Goal: Task Accomplishment & Management: Use online tool/utility

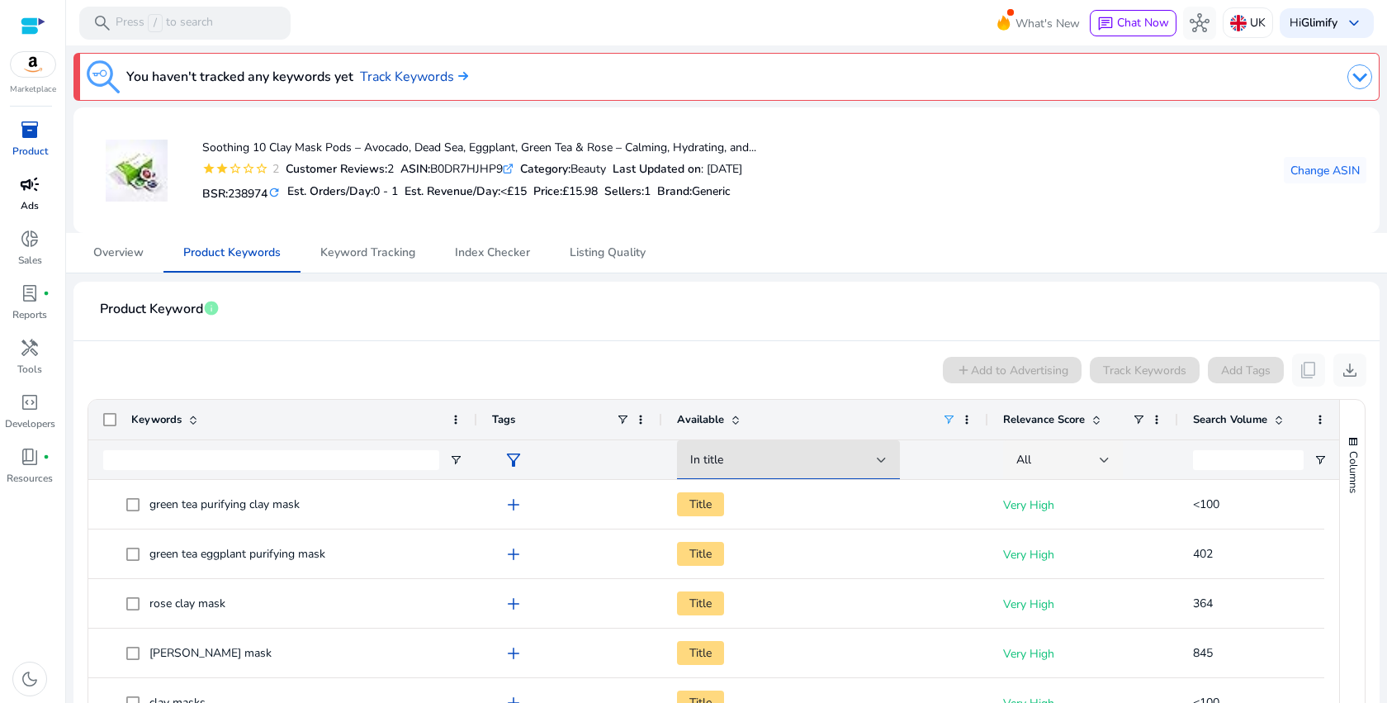
click at [40, 178] on div "campaign" at bounding box center [30, 184] width 46 height 26
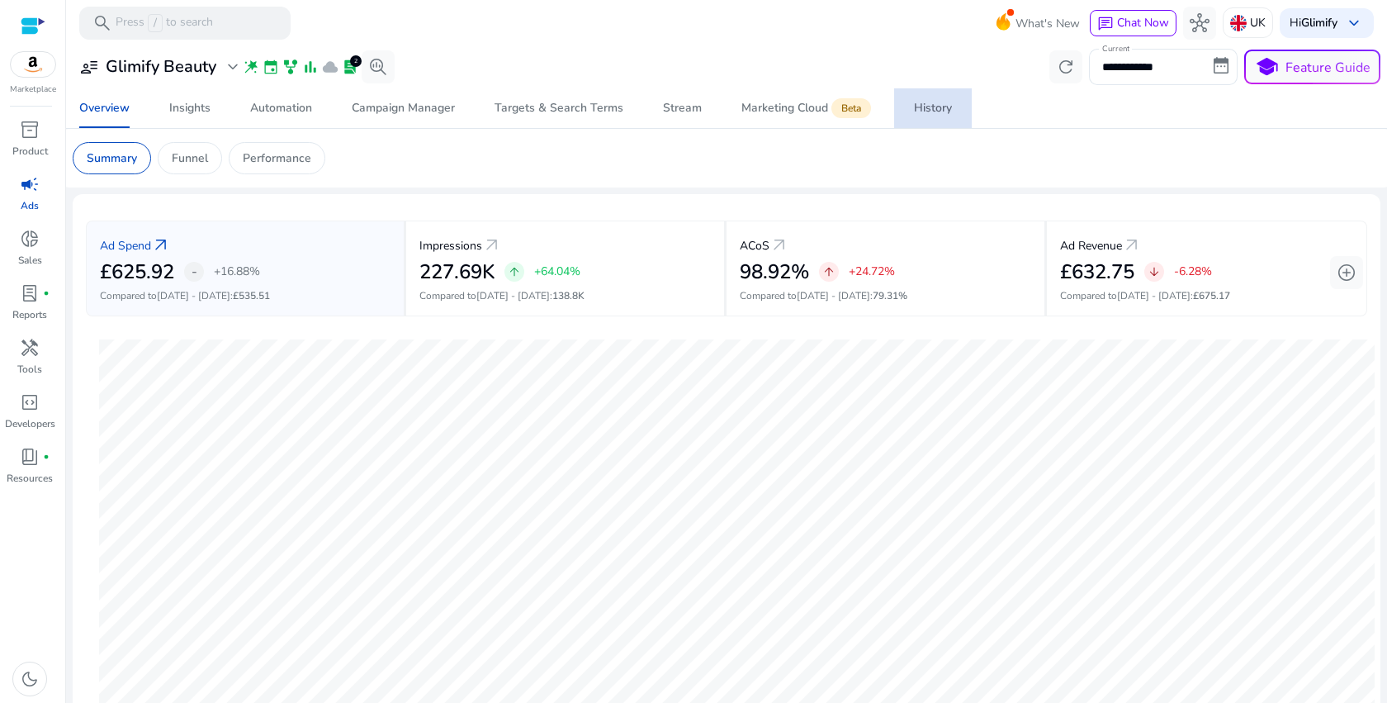
click at [927, 114] on div "History" at bounding box center [933, 108] width 38 height 12
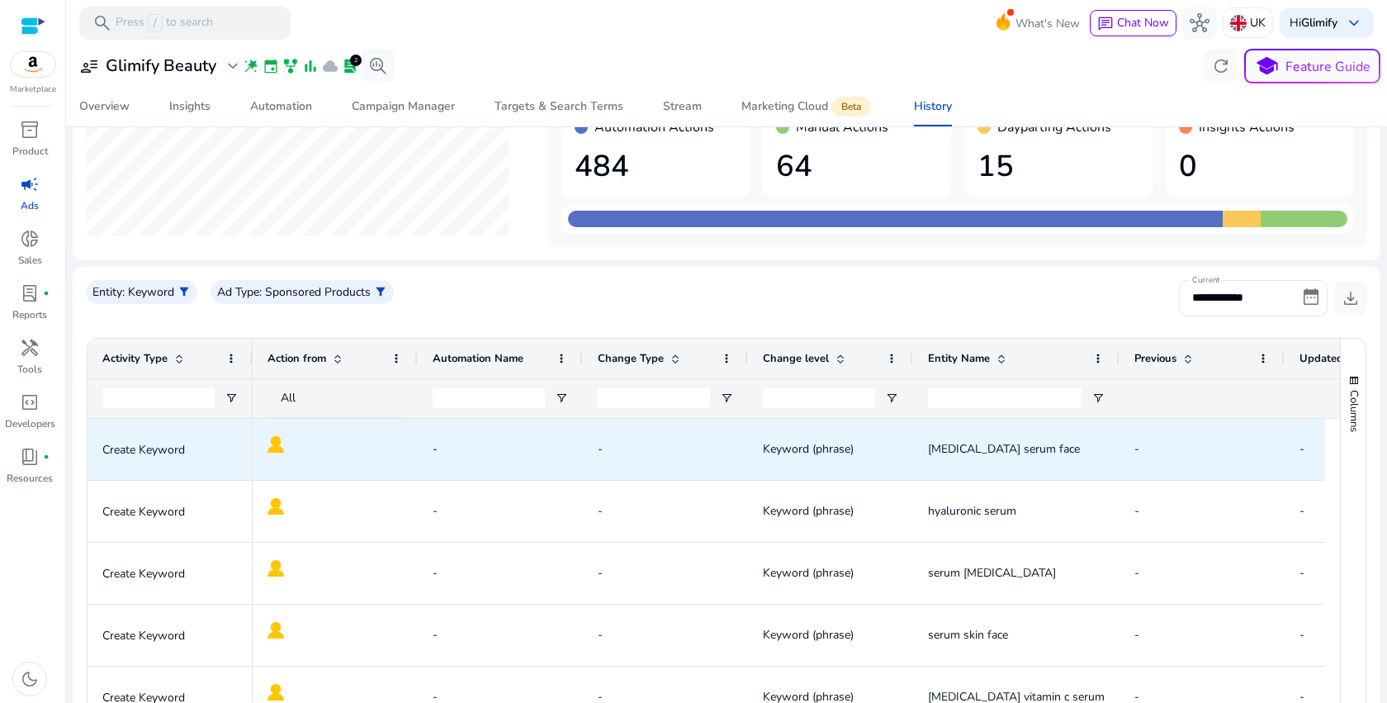
scroll to position [121, 0]
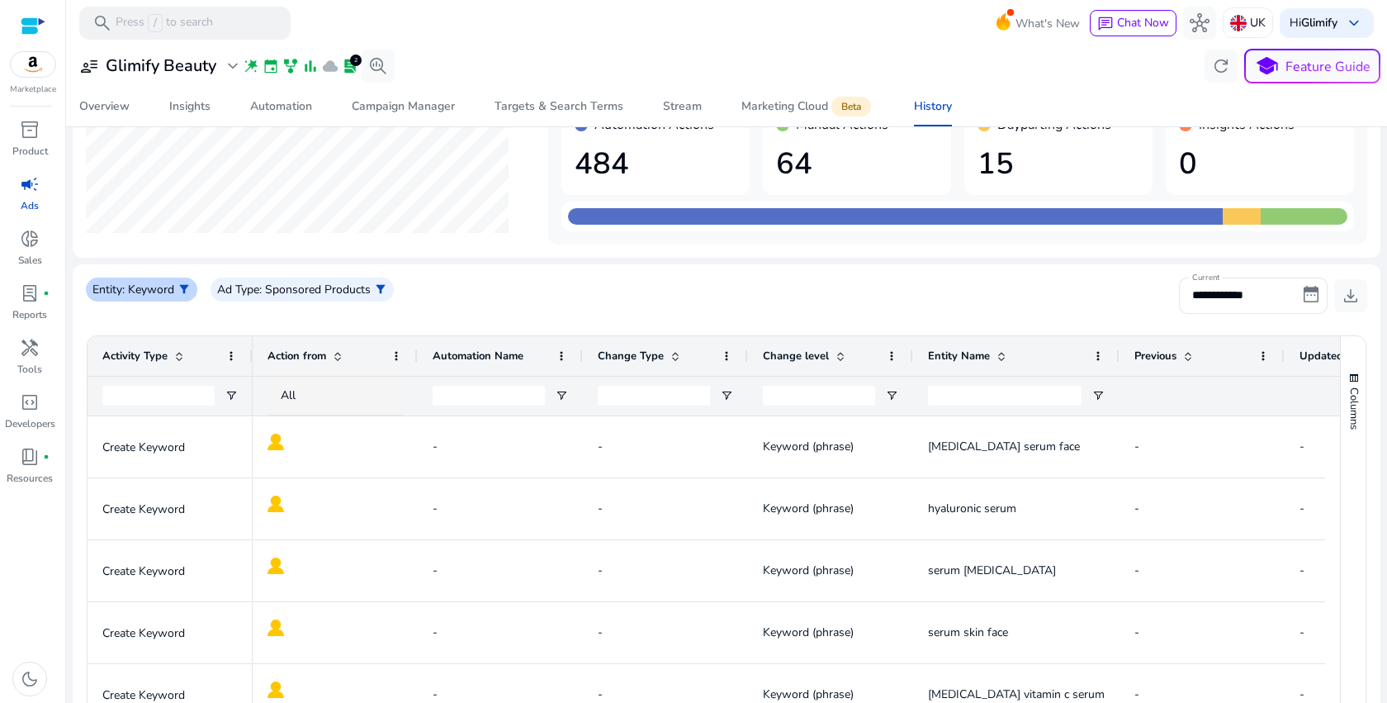
click at [169, 289] on p ": Keyword" at bounding box center [148, 289] width 52 height 17
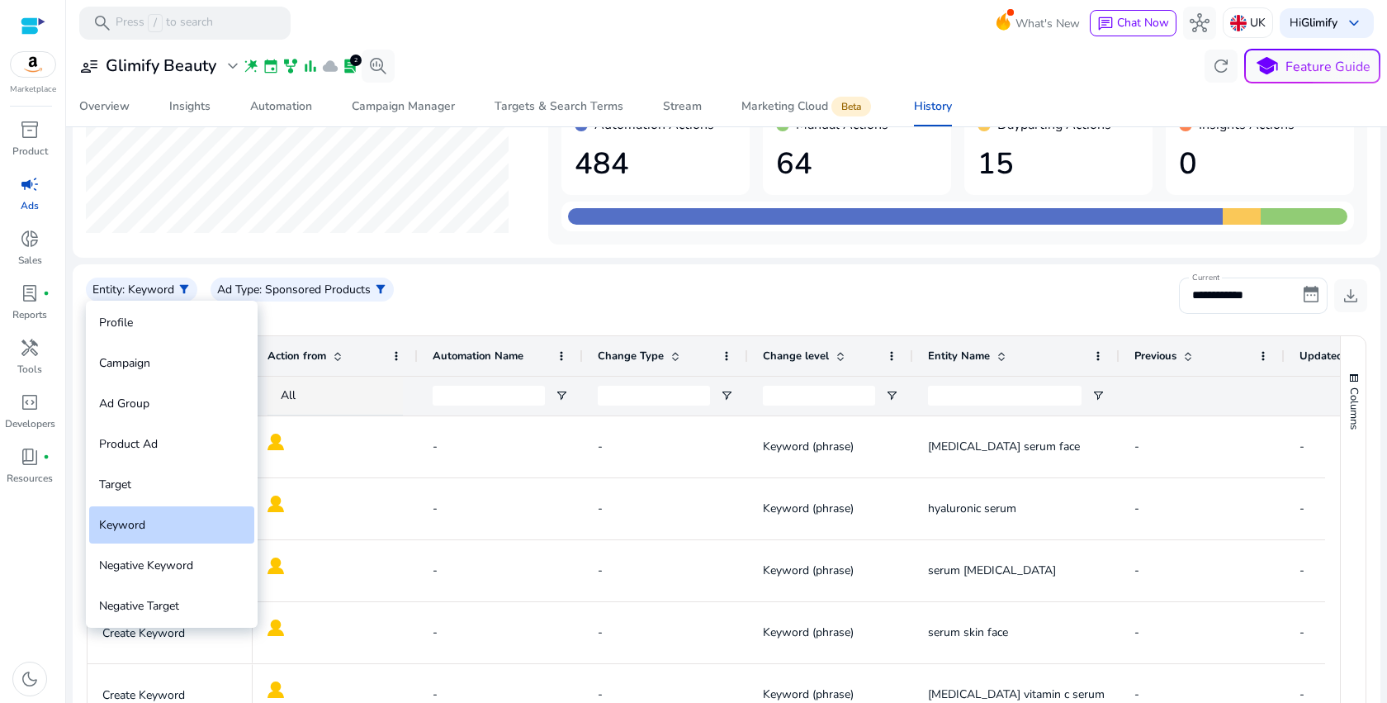
click at [314, 291] on div at bounding box center [693, 351] width 1387 height 703
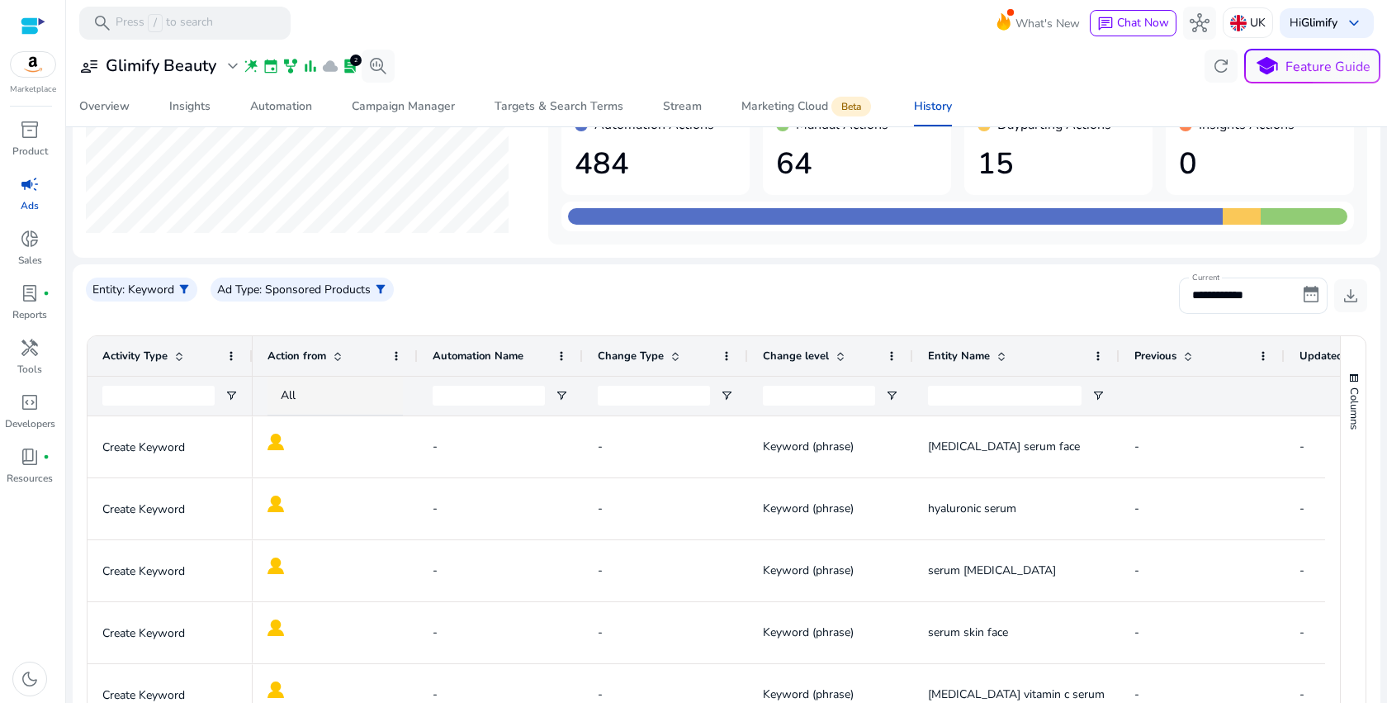
click at [314, 291] on p ": Sponsored Products" at bounding box center [314, 289] width 111 height 17
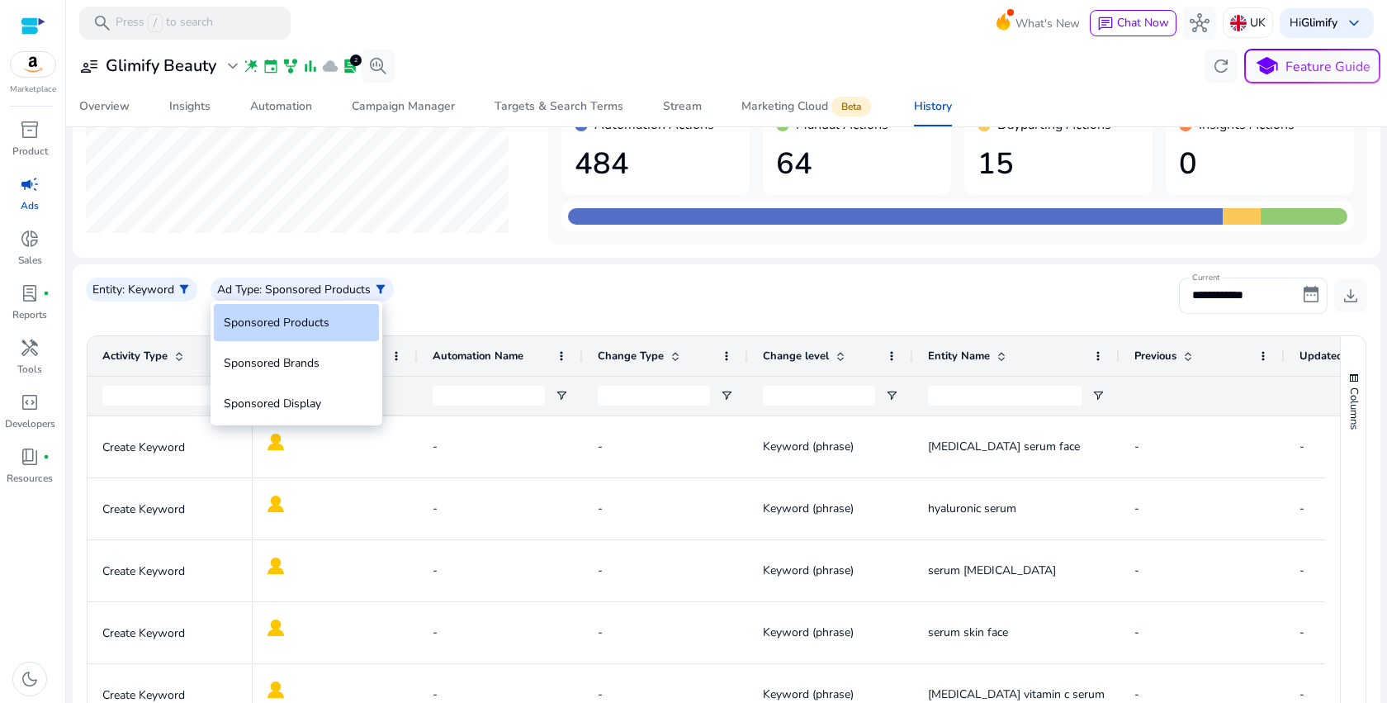
click at [325, 328] on div "Sponsored Products" at bounding box center [296, 322] width 165 height 37
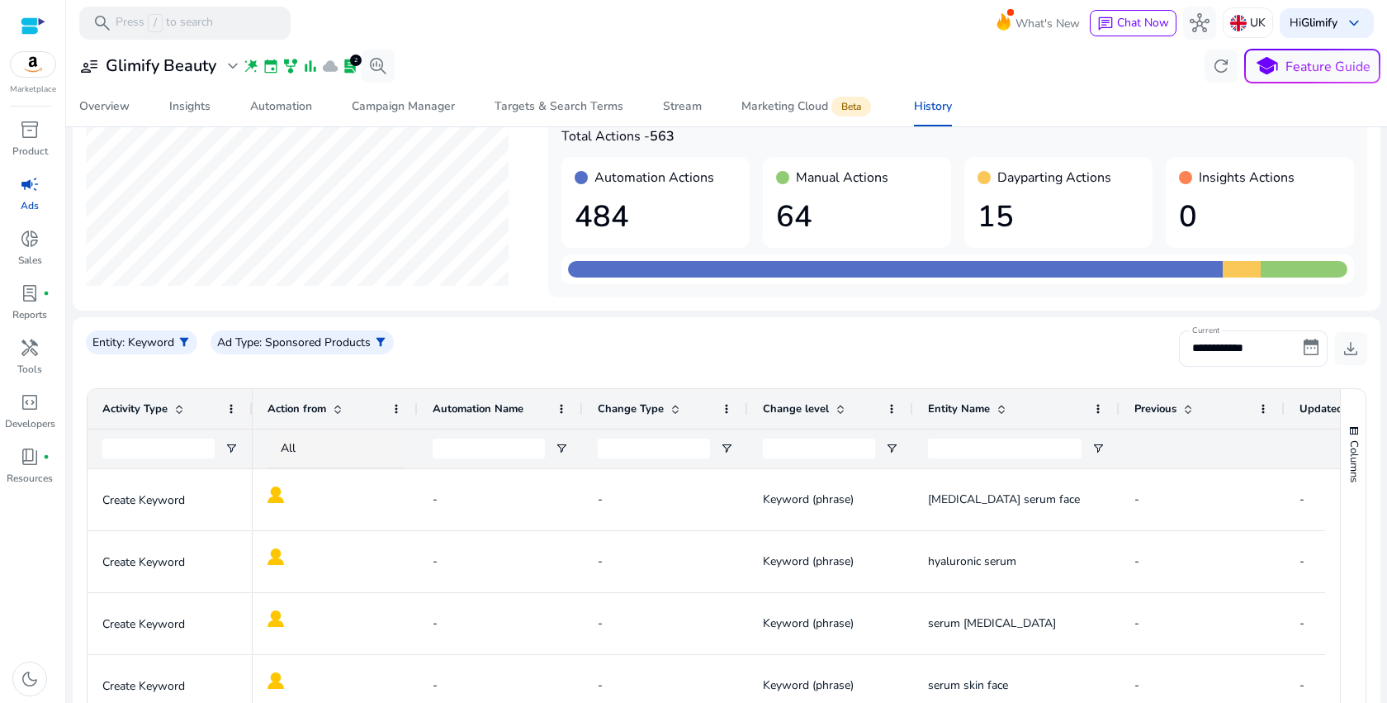
scroll to position [65, 0]
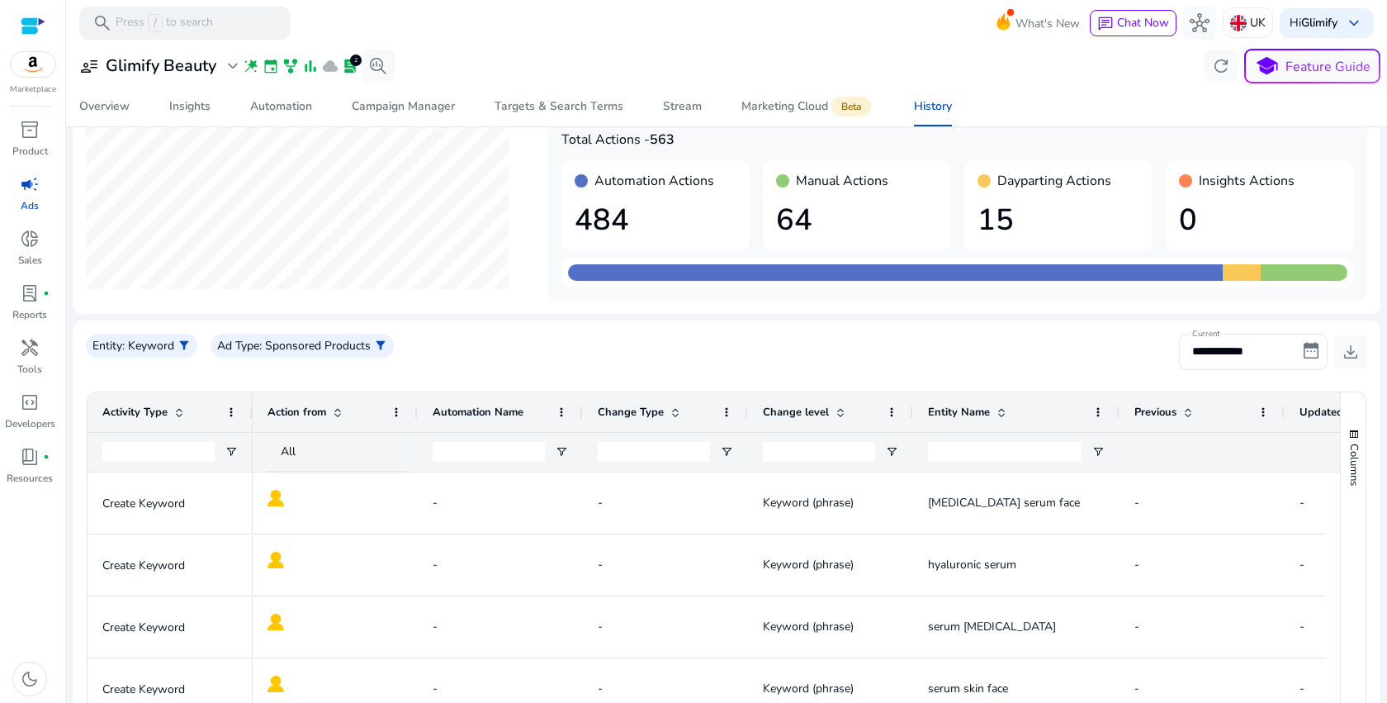
click at [1032, 211] on h1 "15" at bounding box center [1059, 220] width 162 height 36
click at [253, 120] on span "Automation" at bounding box center [281, 107] width 62 height 40
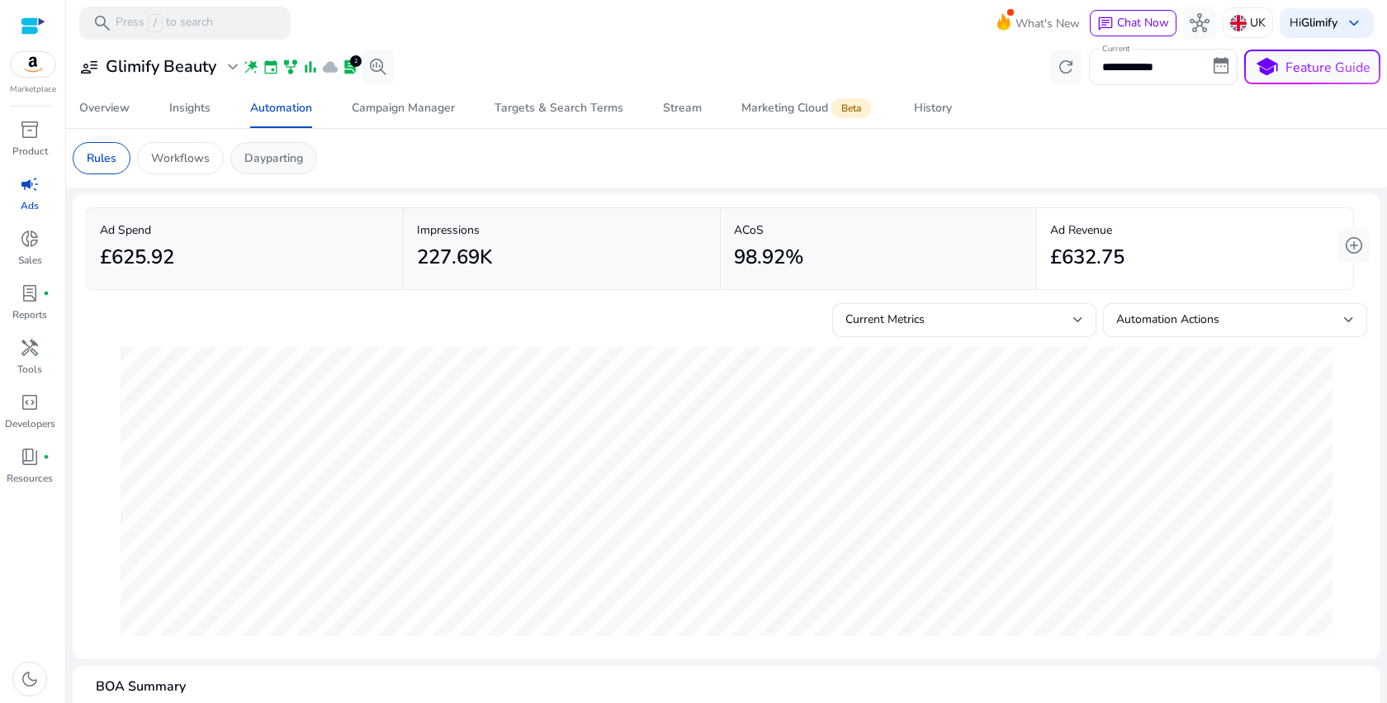
click at [267, 154] on p "Dayparting" at bounding box center [273, 157] width 59 height 17
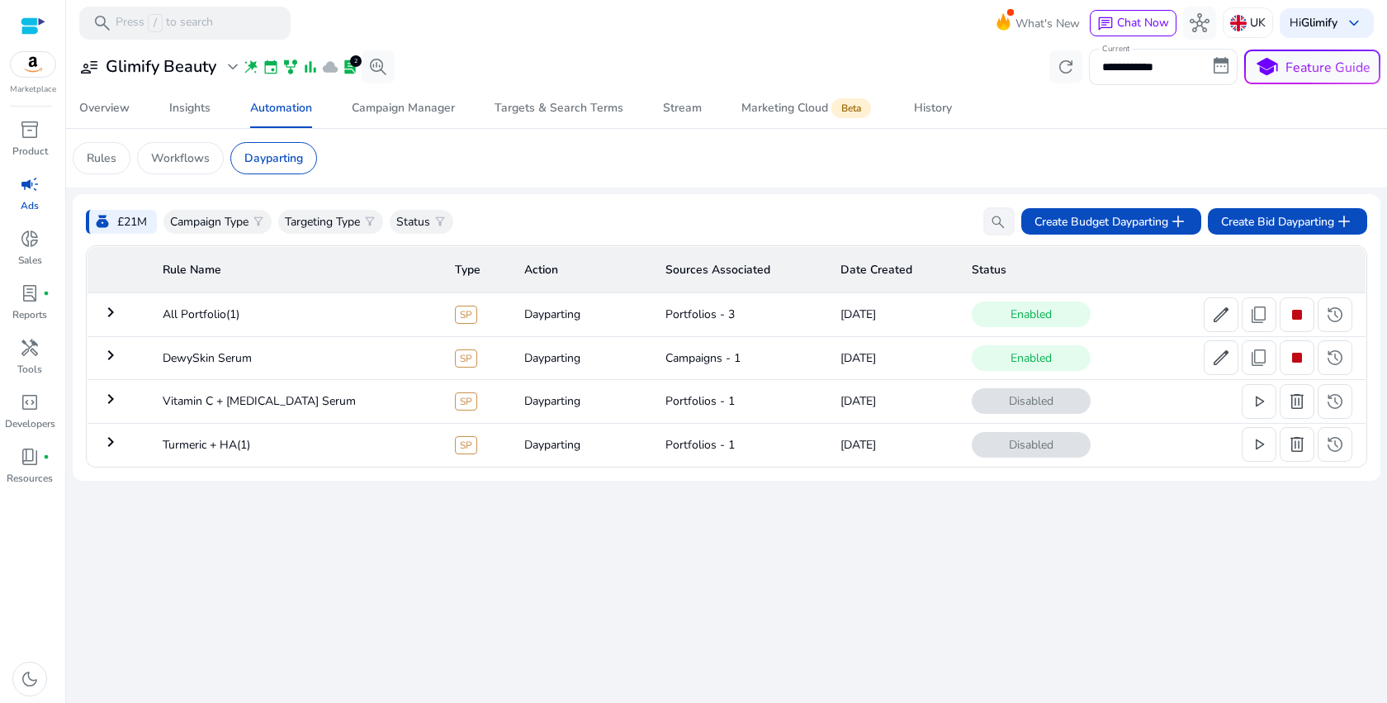
click at [113, 363] on mat-icon "keyboard_arrow_right" at bounding box center [111, 355] width 20 height 20
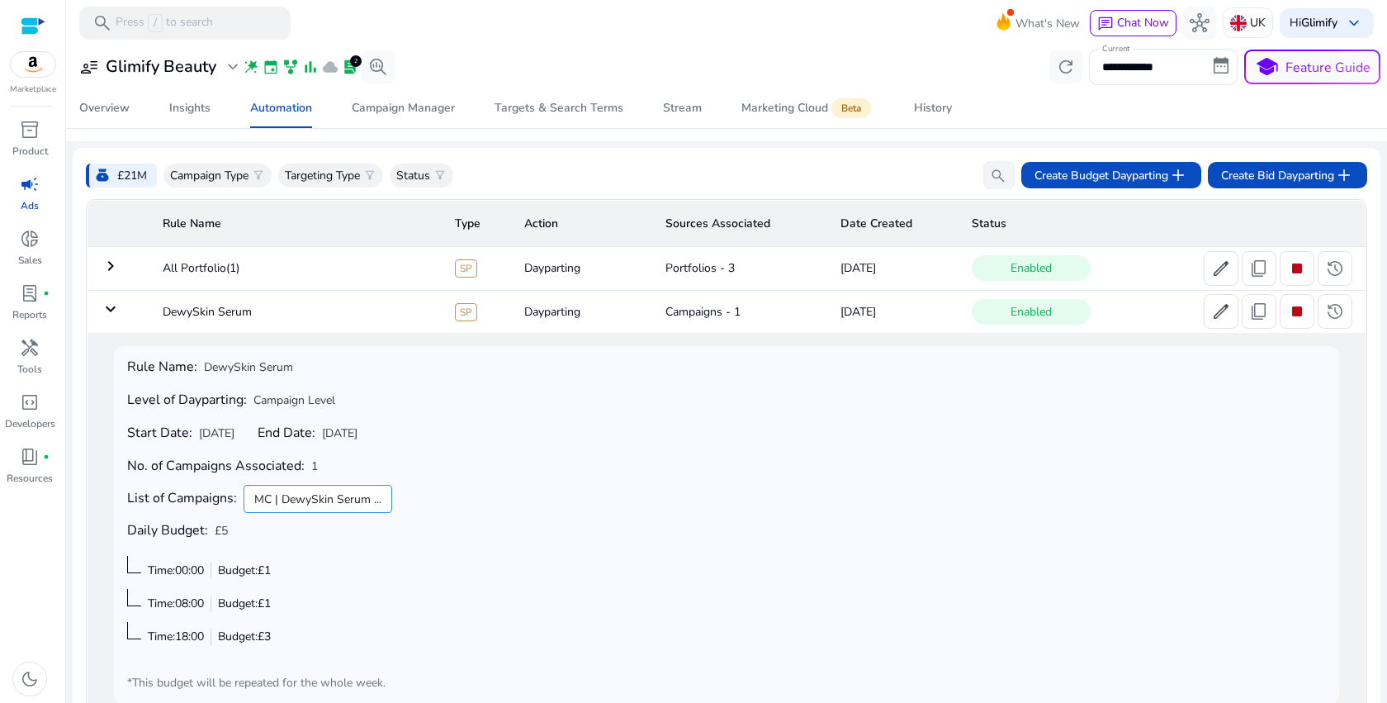
scroll to position [48, 0]
click at [111, 315] on mat-icon "keyboard_arrow_down" at bounding box center [111, 307] width 20 height 20
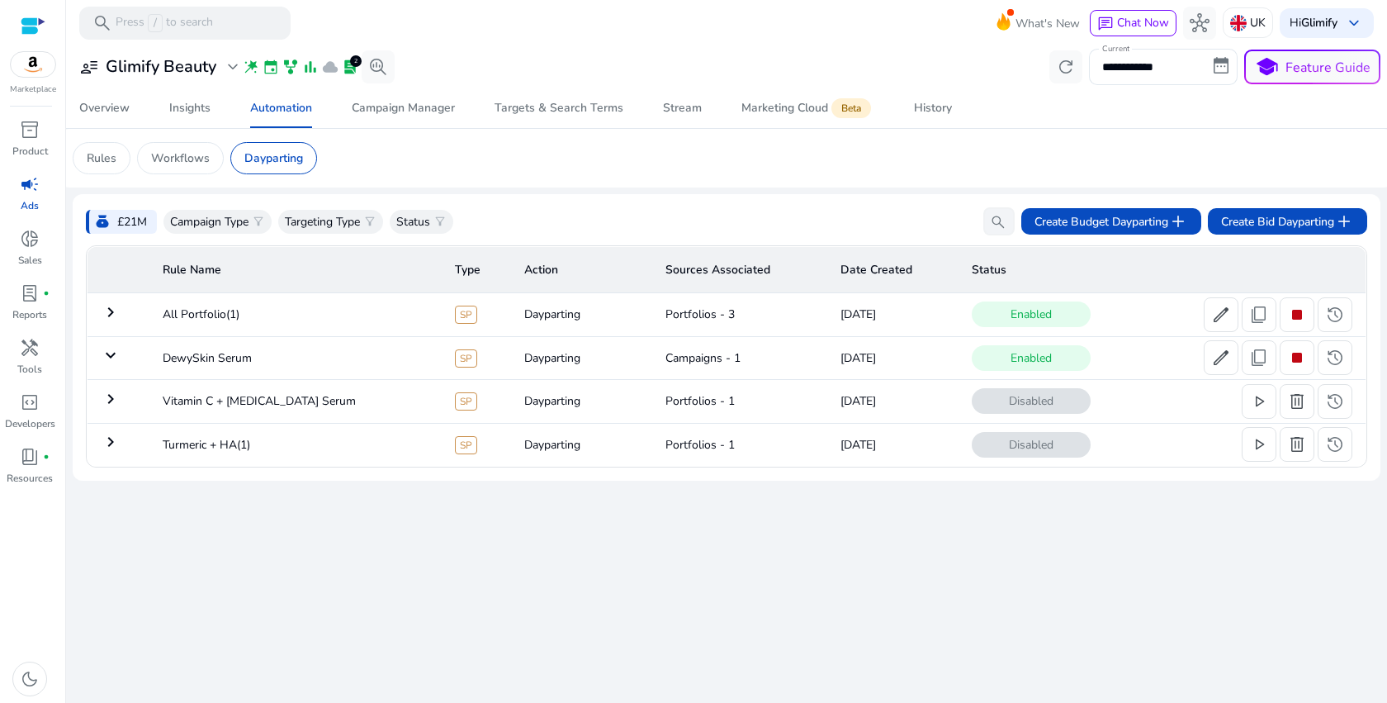
scroll to position [0, 0]
